Goal: Entertainment & Leisure: Consume media (video, audio)

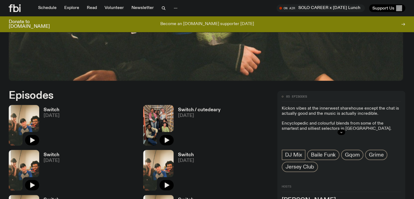
scroll to position [218, 0]
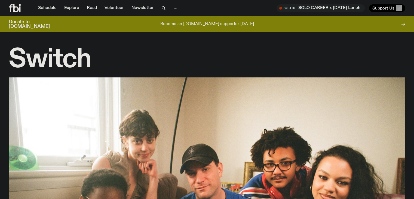
scroll to position [347, 0]
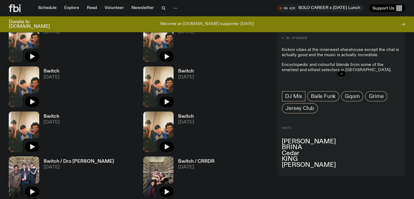
click at [17, 9] on icon at bounding box center [15, 8] width 12 height 8
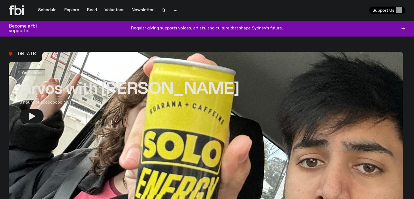
click at [105, 85] on h3 "Arvos with Mateo Baskaran" at bounding box center [129, 89] width 219 height 15
